Goal: Navigation & Orientation: Find specific page/section

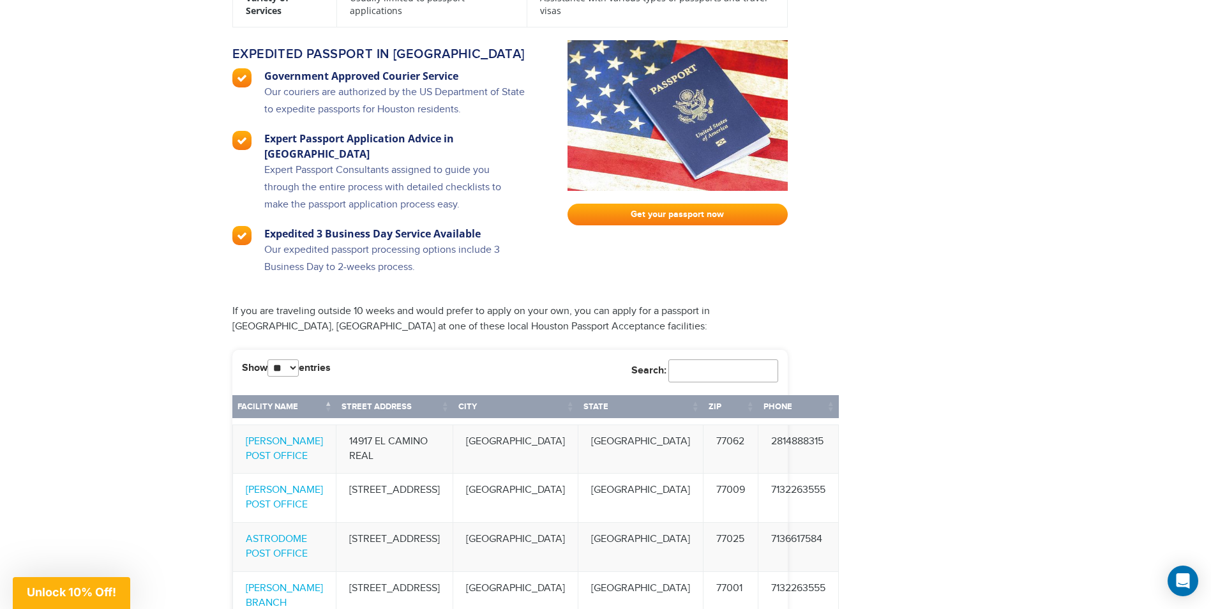
scroll to position [2157, 0]
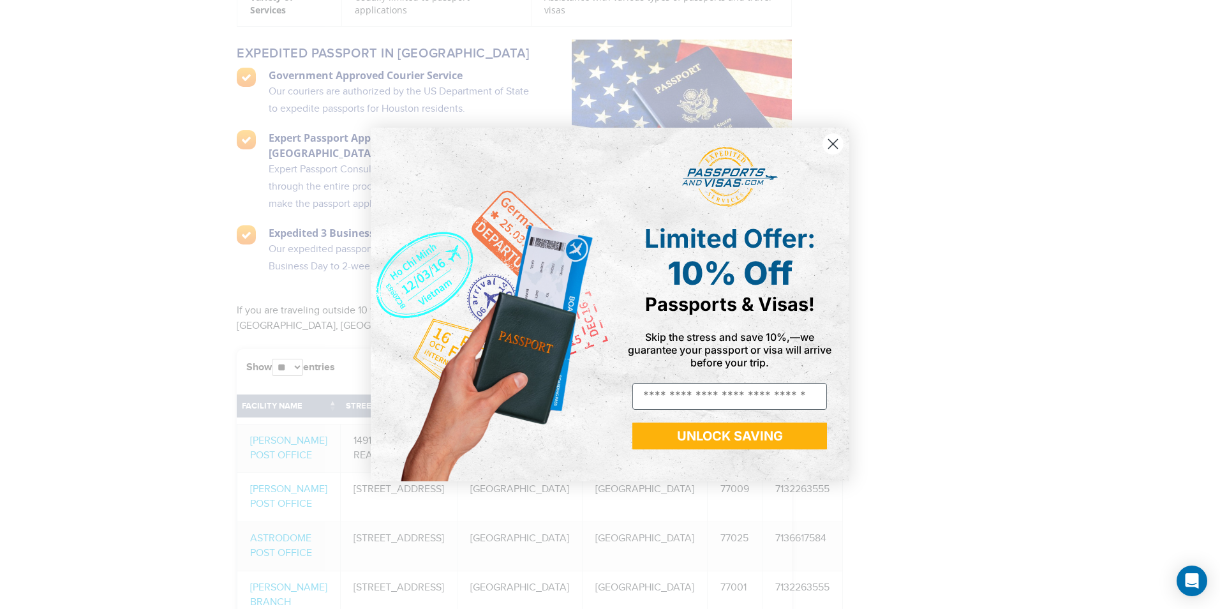
click at [829, 146] on circle "Close dialog" at bounding box center [833, 143] width 21 height 21
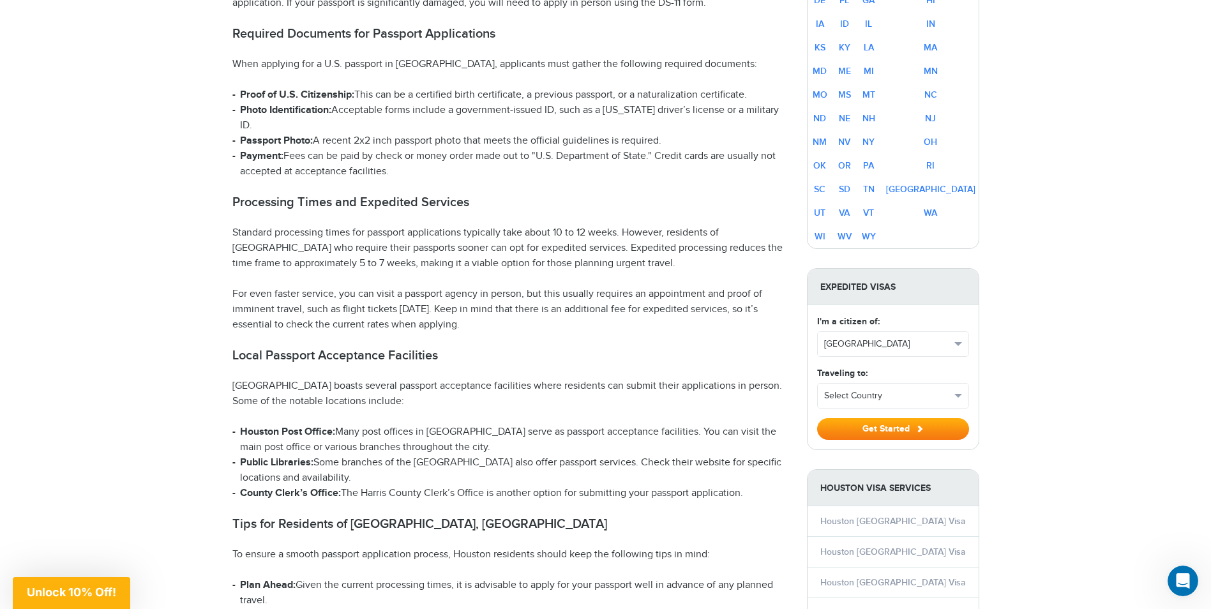
scroll to position [817, 0]
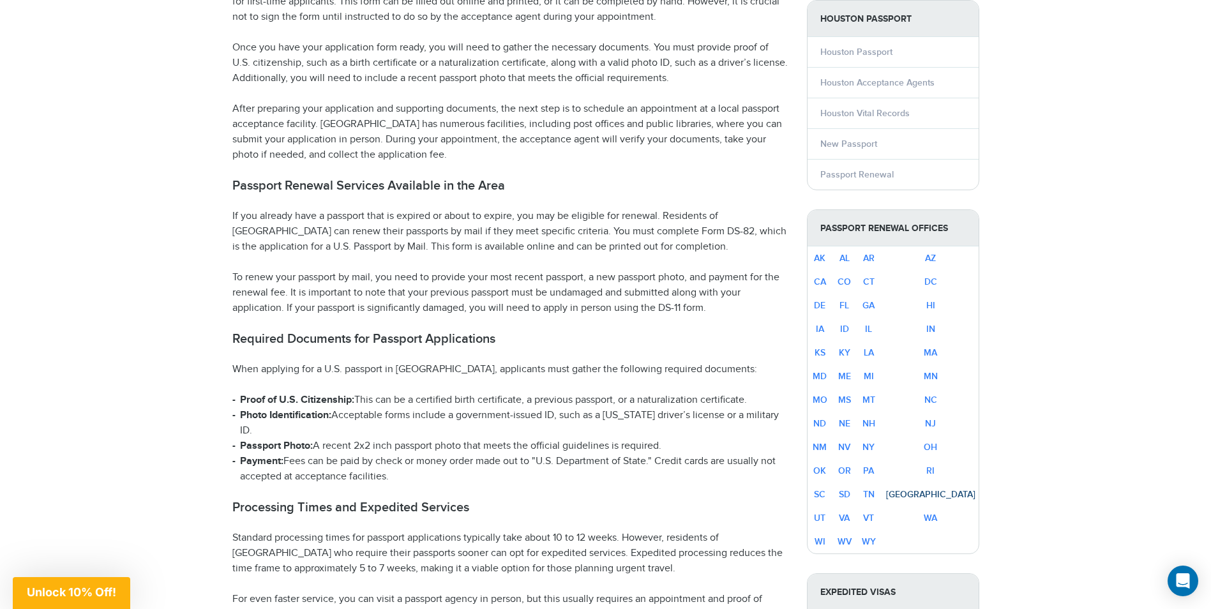
click at [951, 489] on link "[GEOGRAPHIC_DATA]" at bounding box center [930, 494] width 89 height 11
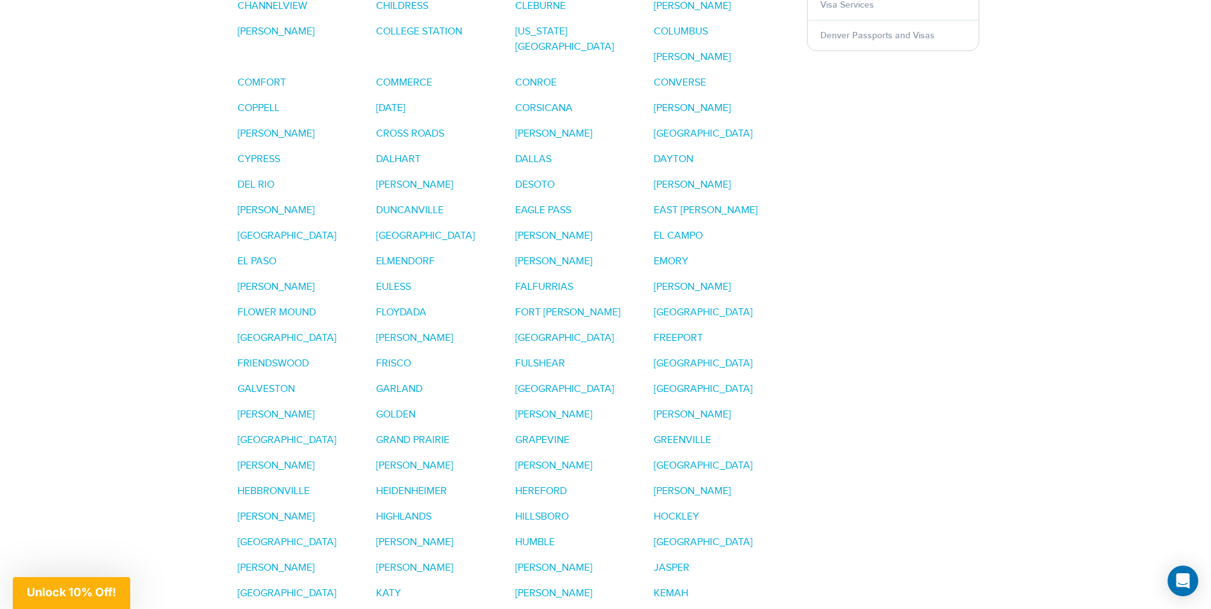
scroll to position [1455, 0]
click at [336, 535] on link "[GEOGRAPHIC_DATA]" at bounding box center [286, 541] width 99 height 12
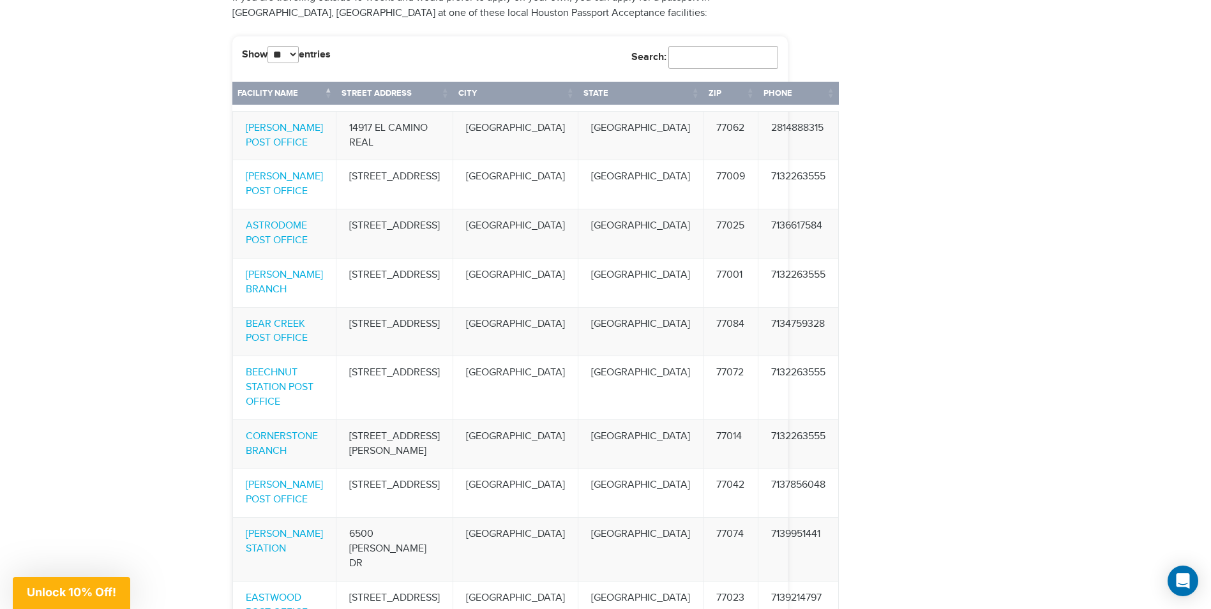
scroll to position [2476, 0]
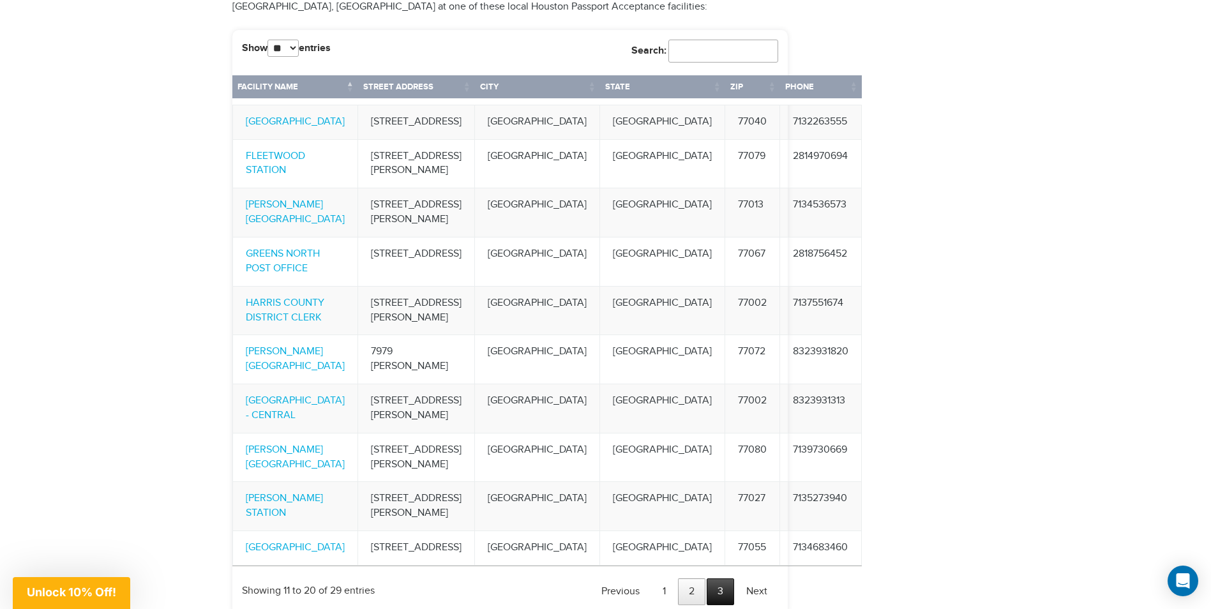
click at [719, 578] on link "3" at bounding box center [719, 591] width 27 height 27
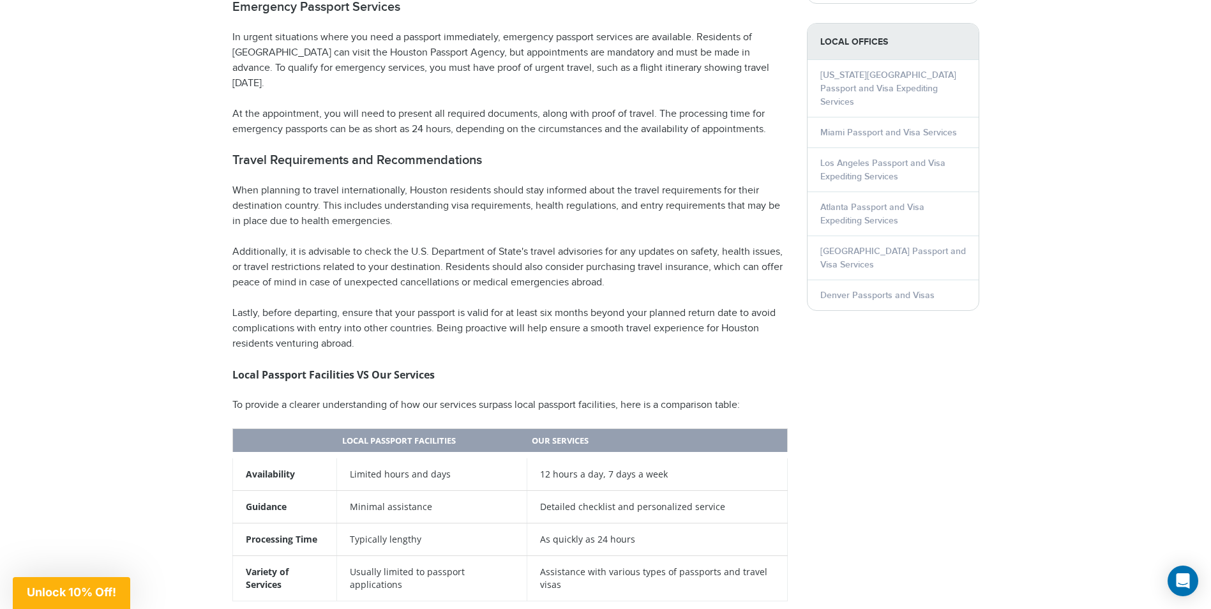
scroll to position [1327, 0]
